Goal: Task Accomplishment & Management: Use online tool/utility

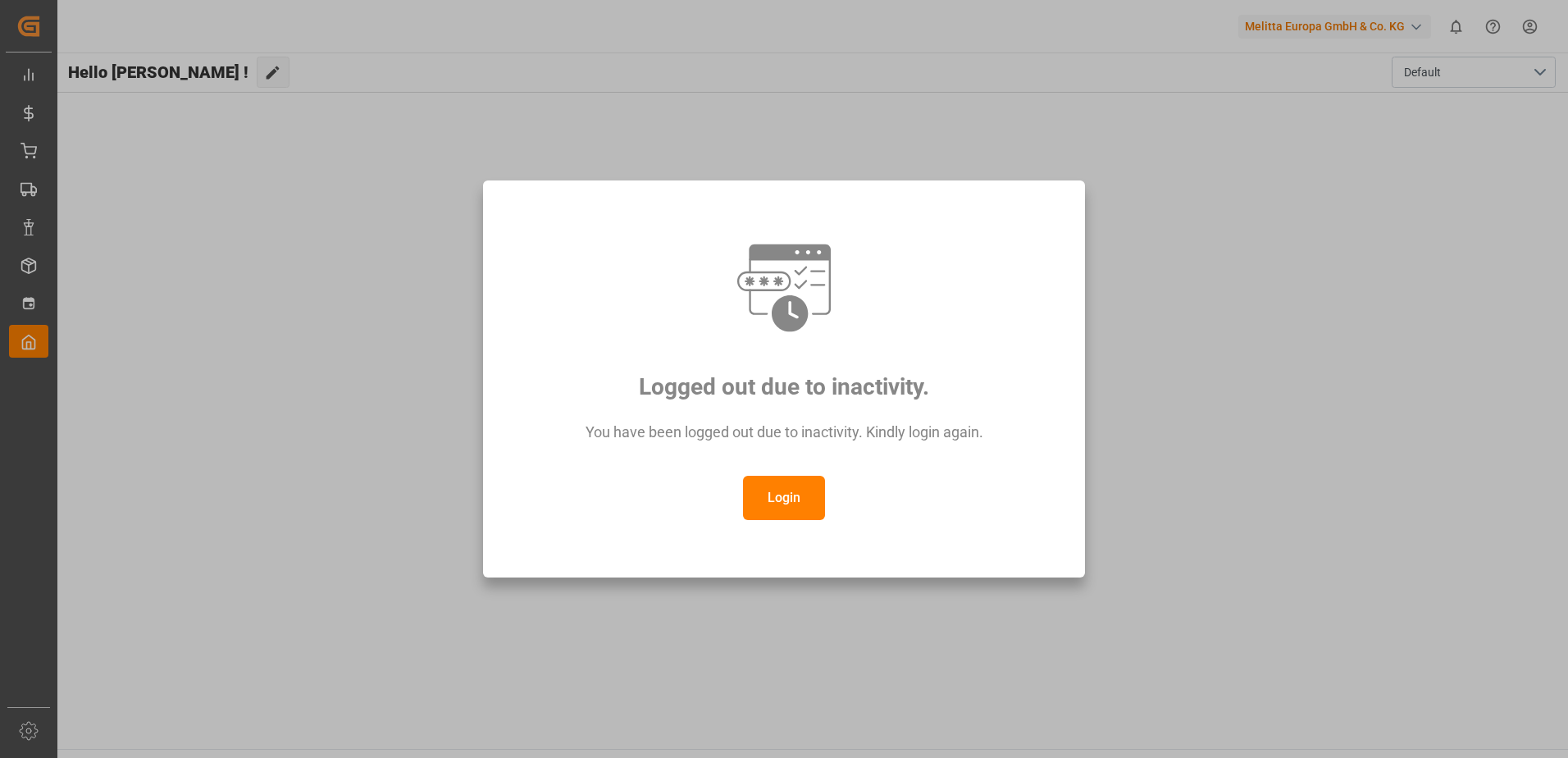
click at [773, 495] on button "Login" at bounding box center [784, 498] width 82 height 44
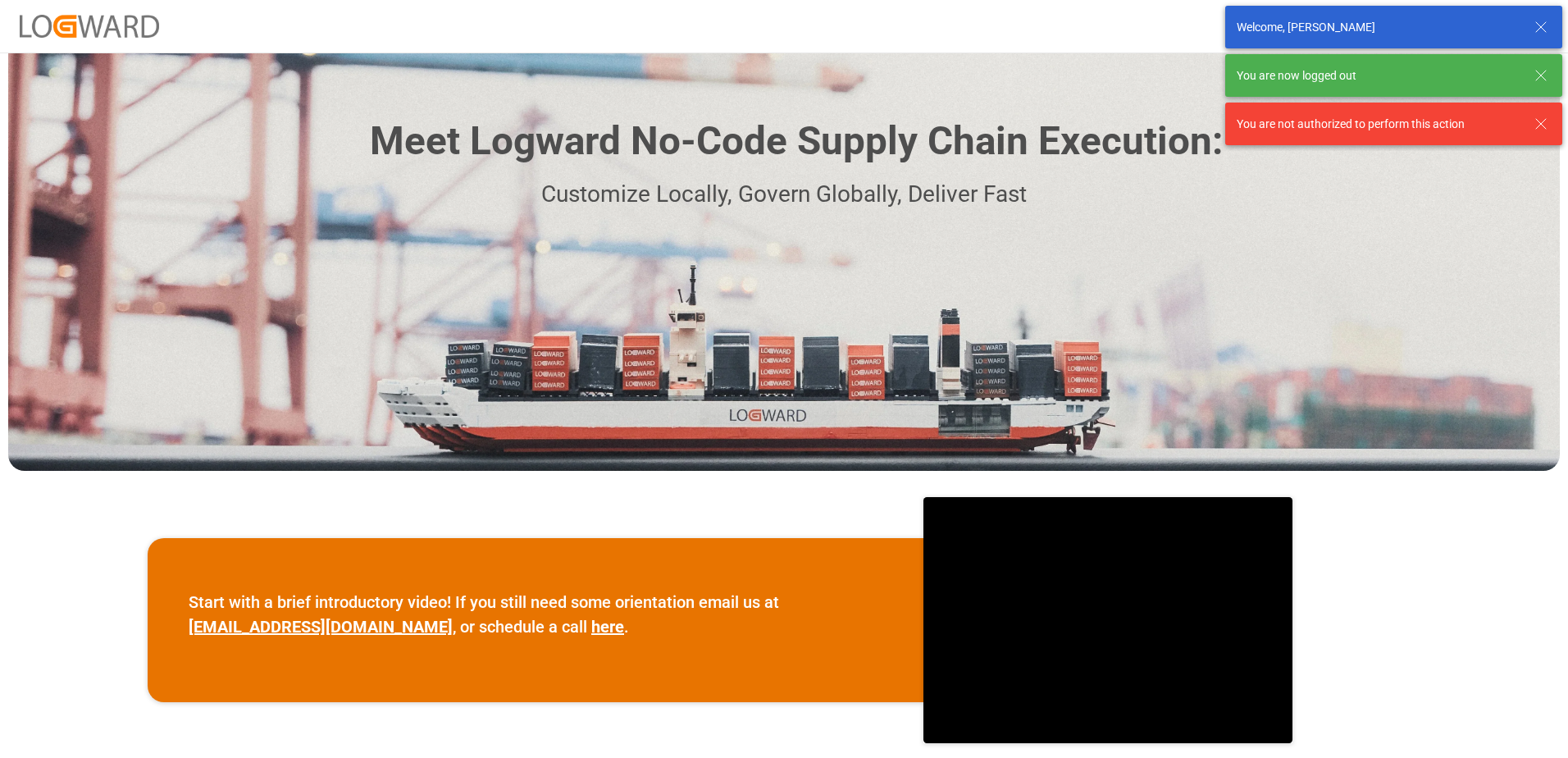
scroll to position [82, 0]
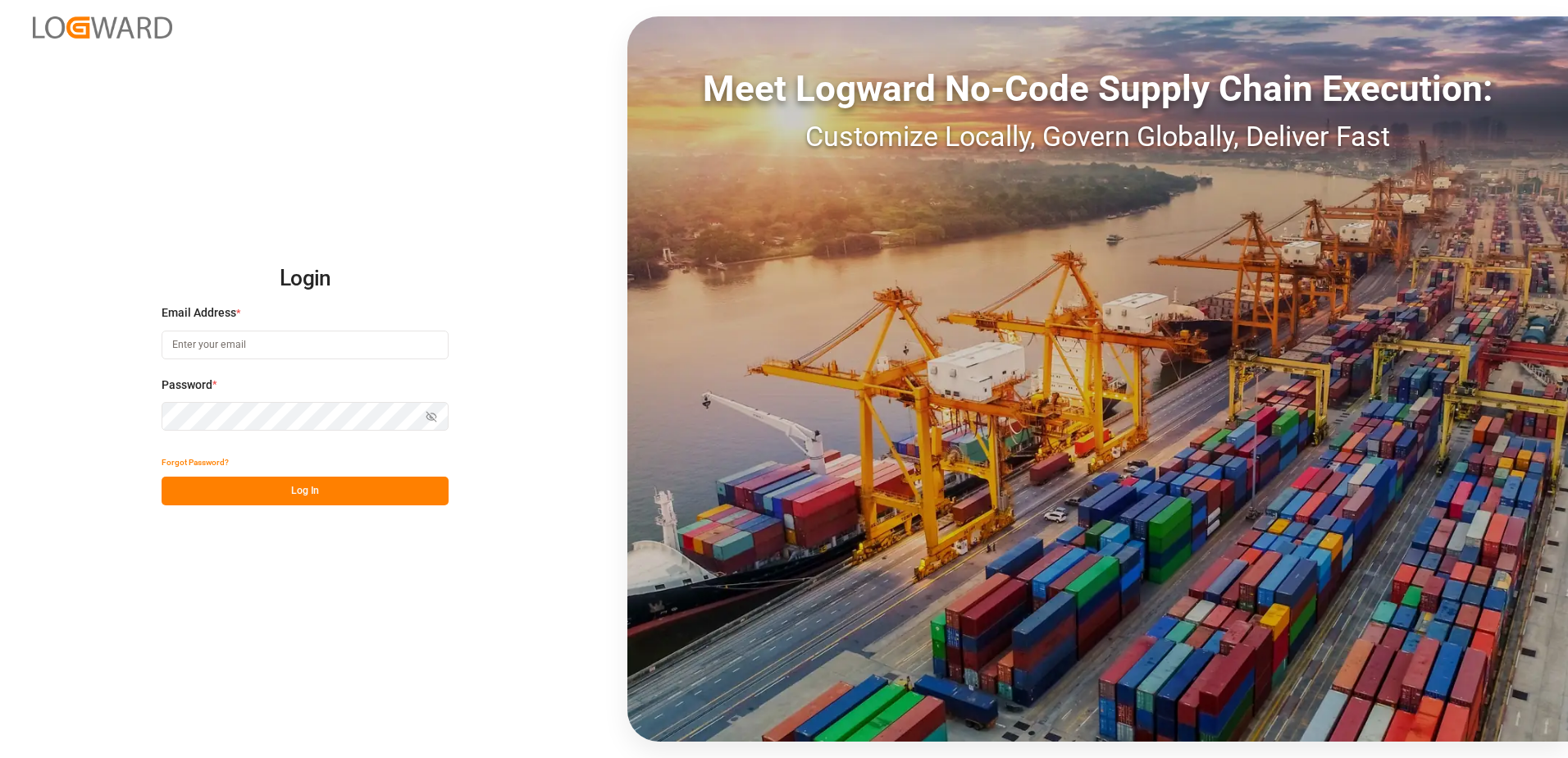
type input "robert.schimak@melitta.at"
click at [279, 492] on button "Log In" at bounding box center [305, 491] width 287 height 29
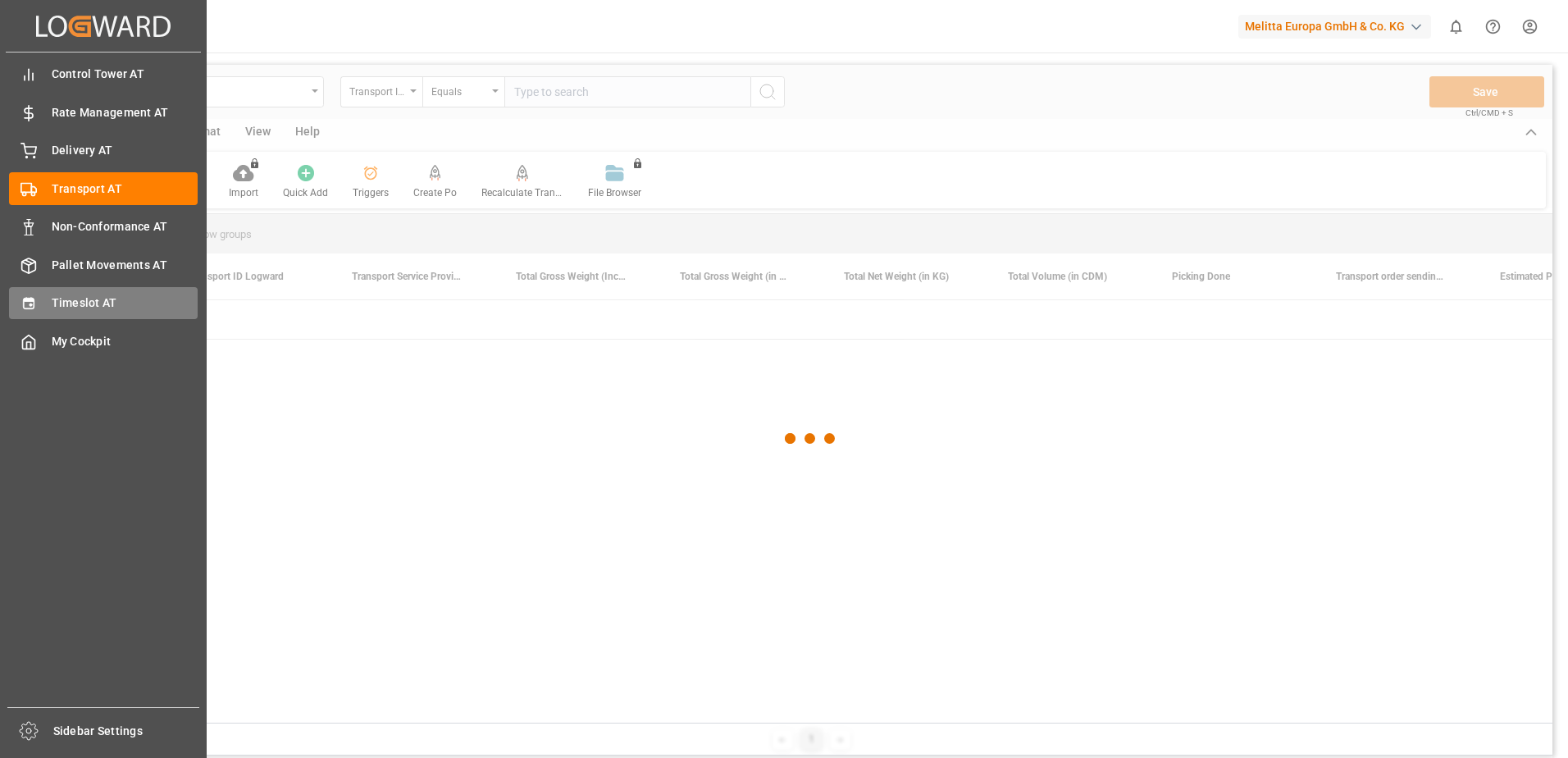
click at [109, 305] on span "Timeslot AT" at bounding box center [125, 304] width 147 height 17
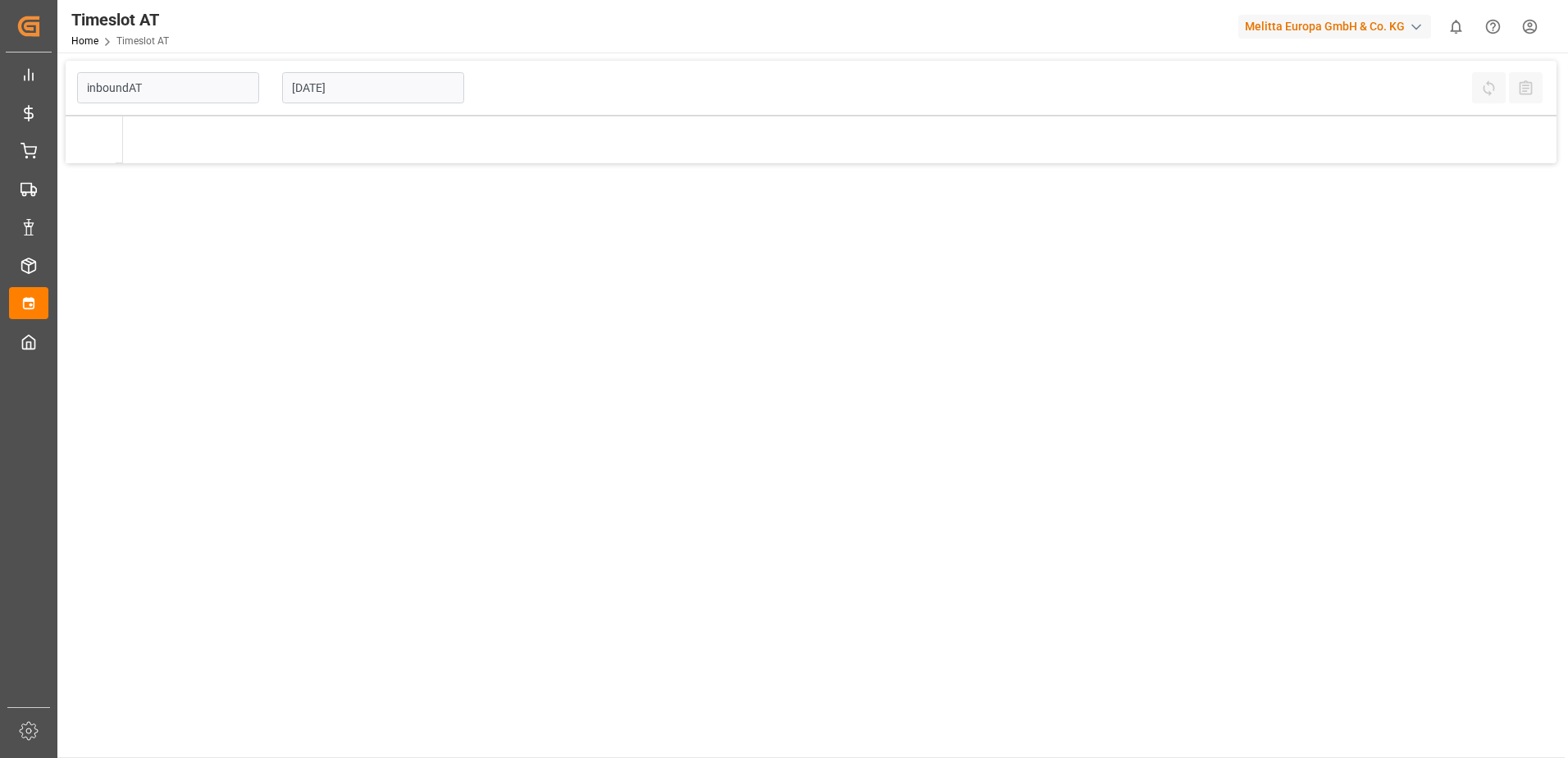
type input "Inbound AT"
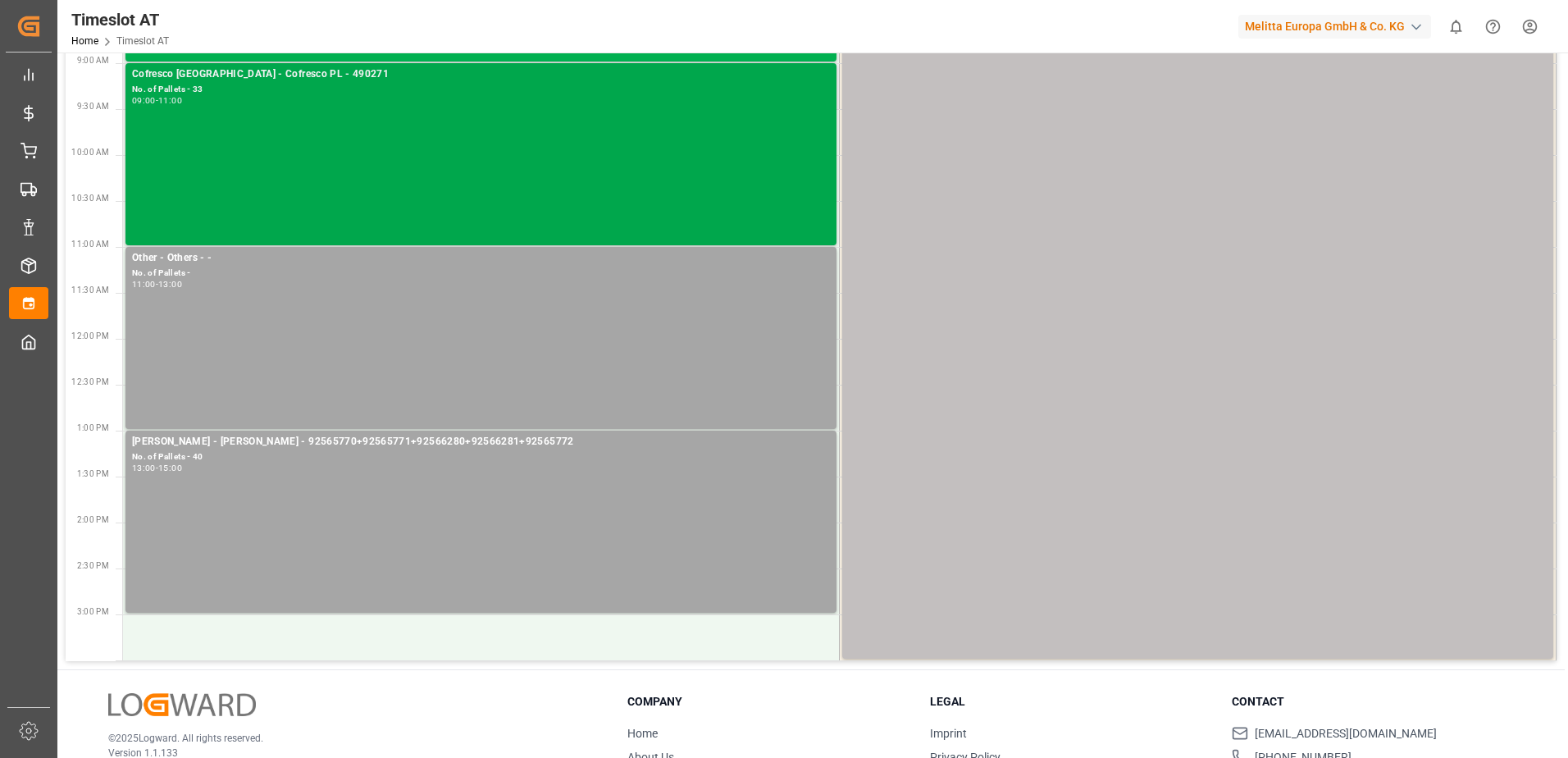
scroll to position [328, 0]
